Goal: Navigation & Orientation: Find specific page/section

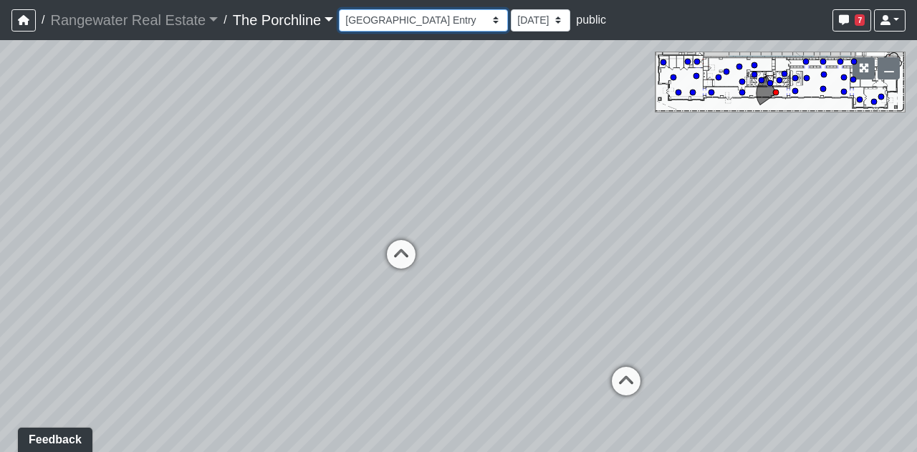
click at [396, 20] on select "Entry [GEOGRAPHIC_DATA] Kitchen Lounge Lounge Entry Mailroom Entry Seating Cowo…" at bounding box center [423, 20] width 169 height 22
click at [339, 9] on select "Entry [GEOGRAPHIC_DATA] Kitchen Lounge Lounge Entry Mailroom Entry Seating Cowo…" at bounding box center [423, 20] width 169 height 22
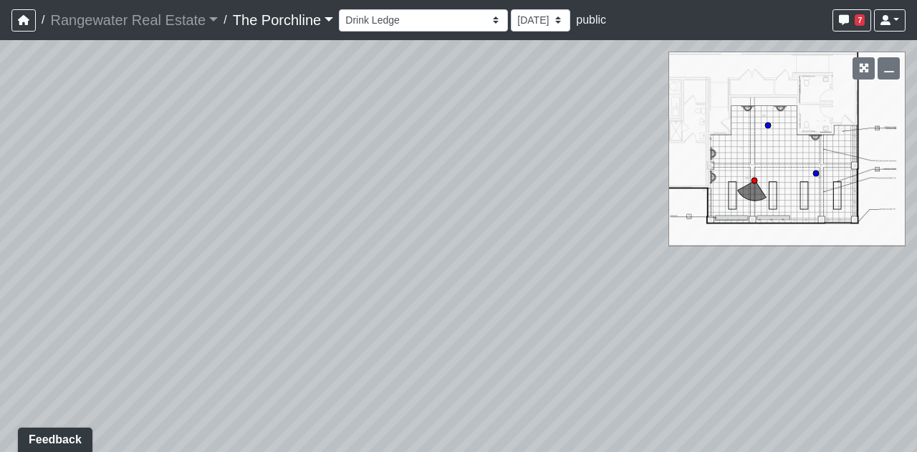
drag, startPoint x: 477, startPoint y: 330, endPoint x: 160, endPoint y: 238, distance: 330.7
click at [156, 242] on div "Loading... Restrooms Hallway Loading... Clubroom - [GEOGRAPHIC_DATA] Entry Load…" at bounding box center [458, 246] width 917 height 412
drag, startPoint x: 287, startPoint y: 249, endPoint x: 194, endPoint y: 242, distance: 93.4
click at [194, 242] on div "Loading... Restrooms Hallway Loading... Clubroom - [GEOGRAPHIC_DATA] Entry Load…" at bounding box center [458, 246] width 917 height 412
drag, startPoint x: 366, startPoint y: 237, endPoint x: 573, endPoint y: 237, distance: 206.4
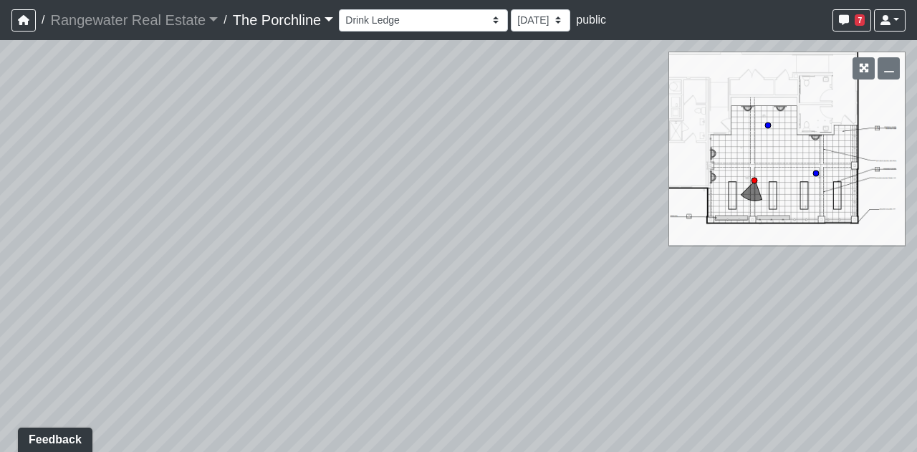
click at [576, 239] on div "Loading... Restrooms Hallway Loading... Clubroom - [GEOGRAPHIC_DATA] Entry Load…" at bounding box center [458, 246] width 917 height 412
drag, startPoint x: 470, startPoint y: 275, endPoint x: 522, endPoint y: 277, distance: 51.6
click at [522, 277] on div "Loading... Restrooms Hallway Loading... Clubroom - [GEOGRAPHIC_DATA] Entry Load…" at bounding box center [458, 246] width 917 height 412
drag, startPoint x: 284, startPoint y: 231, endPoint x: 477, endPoint y: 239, distance: 193.0
click at [477, 239] on div "Loading... Restrooms Hallway Loading... Clubroom - [GEOGRAPHIC_DATA] Entry Load…" at bounding box center [458, 246] width 917 height 412
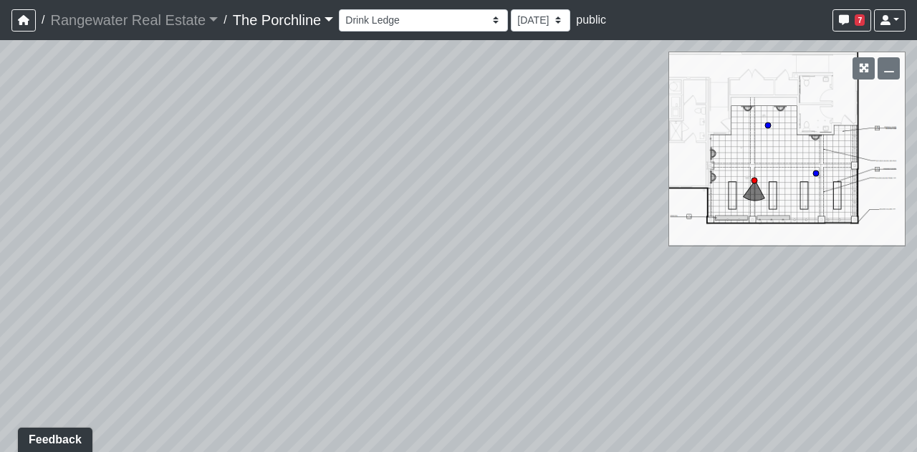
drag, startPoint x: 593, startPoint y: 211, endPoint x: 244, endPoint y: 206, distance: 349.1
click at [244, 206] on div "Loading... Restrooms Hallway Loading... Clubroom - [GEOGRAPHIC_DATA] Entry Load…" at bounding box center [458, 246] width 917 height 412
drag, startPoint x: 272, startPoint y: 257, endPoint x: 553, endPoint y: 303, distance: 284.7
click at [553, 303] on div "Loading... Restrooms Hallway Loading... Clubroom - [GEOGRAPHIC_DATA] Entry Load…" at bounding box center [458, 246] width 917 height 412
drag, startPoint x: 272, startPoint y: 249, endPoint x: 483, endPoint y: 225, distance: 212.7
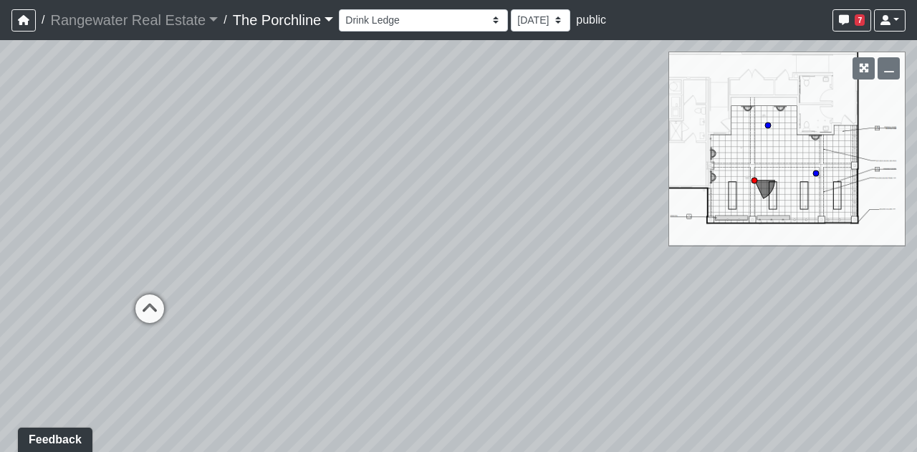
click at [483, 225] on div "Loading... Restrooms Hallway Loading... Clubroom - [GEOGRAPHIC_DATA] Entry Load…" at bounding box center [458, 246] width 917 height 412
click at [158, 303] on icon at bounding box center [149, 316] width 43 height 43
drag, startPoint x: 387, startPoint y: 280, endPoint x: 15, endPoint y: 237, distance: 374.4
click at [15, 237] on div "Loading... Restrooms Hallway Loading... Clubroom - [GEOGRAPHIC_DATA] Entry Load…" at bounding box center [458, 246] width 917 height 412
drag, startPoint x: 399, startPoint y: 283, endPoint x: 88, endPoint y: 257, distance: 312.2
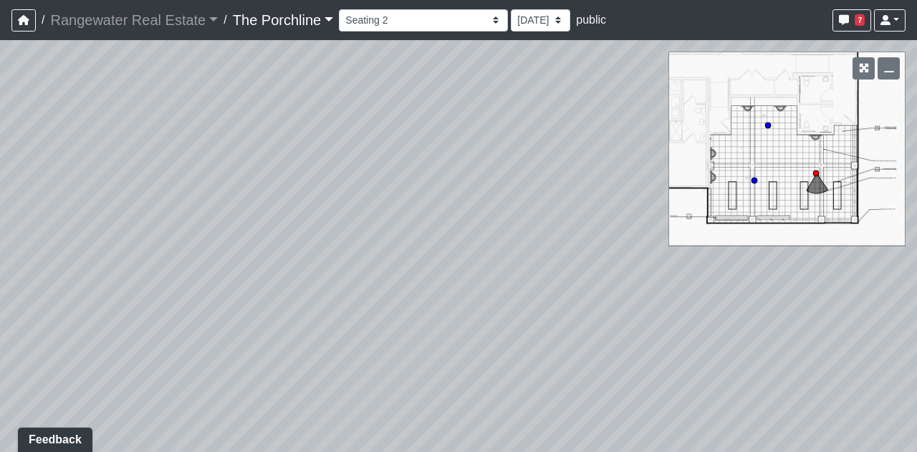
click at [52, 273] on div "Loading... Restrooms Hallway Loading... Clubroom - [GEOGRAPHIC_DATA] Entry Load…" at bounding box center [458, 246] width 917 height 412
drag, startPoint x: 311, startPoint y: 237, endPoint x: 44, endPoint y: 210, distance: 267.9
click at [44, 210] on div "Loading... Restrooms Hallway Loading... Clubroom - [GEOGRAPHIC_DATA] Entry Load…" at bounding box center [458, 246] width 917 height 412
drag, startPoint x: 315, startPoint y: 177, endPoint x: 112, endPoint y: 196, distance: 204.4
click at [112, 196] on div "Loading... Restrooms Hallway Loading... Clubroom - [GEOGRAPHIC_DATA] Entry Load…" at bounding box center [458, 246] width 917 height 412
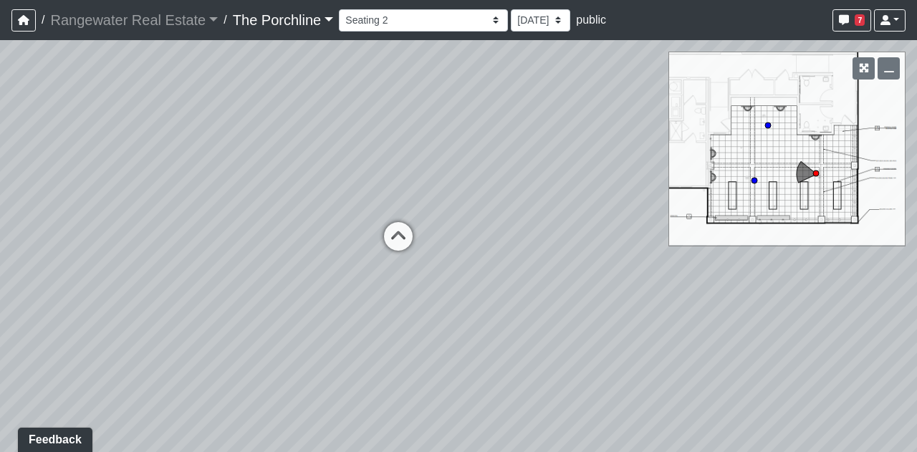
drag, startPoint x: 499, startPoint y: 168, endPoint x: 266, endPoint y: 157, distance: 233.2
click at [67, 163] on div "Loading... Restrooms Hallway Loading... Clubroom - [GEOGRAPHIC_DATA] Entry Load…" at bounding box center [458, 246] width 917 height 412
drag, startPoint x: 385, startPoint y: 149, endPoint x: 70, endPoint y: 161, distance: 315.6
click at [70, 161] on div "Loading... Restrooms Hallway Loading... Clubroom - [GEOGRAPHIC_DATA] Entry Load…" at bounding box center [458, 246] width 917 height 412
drag, startPoint x: 239, startPoint y: 181, endPoint x: 138, endPoint y: 203, distance: 103.3
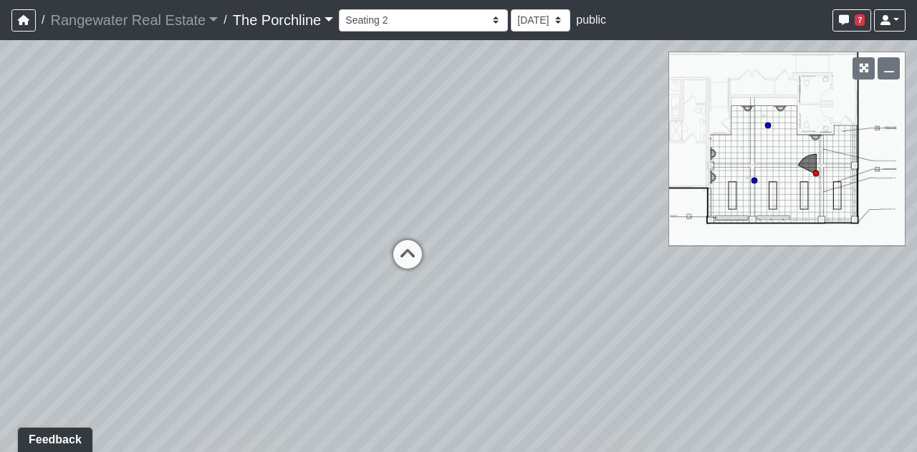
click at [138, 203] on div "Loading... Restrooms Hallway Loading... Clubroom - [GEOGRAPHIC_DATA] Entry Load…" at bounding box center [458, 246] width 917 height 412
drag, startPoint x: 388, startPoint y: 209, endPoint x: 452, endPoint y: 207, distance: 64.5
click at [452, 207] on div "Loading... Restrooms Hallway Loading... Clubroom - [GEOGRAPHIC_DATA] Entry Load…" at bounding box center [458, 246] width 917 height 412
drag, startPoint x: 272, startPoint y: 247, endPoint x: 664, endPoint y: 193, distance: 395.0
click at [664, 193] on div "Loading... Restrooms Hallway Loading... Clubroom - [GEOGRAPHIC_DATA] Entry Load…" at bounding box center [458, 246] width 917 height 412
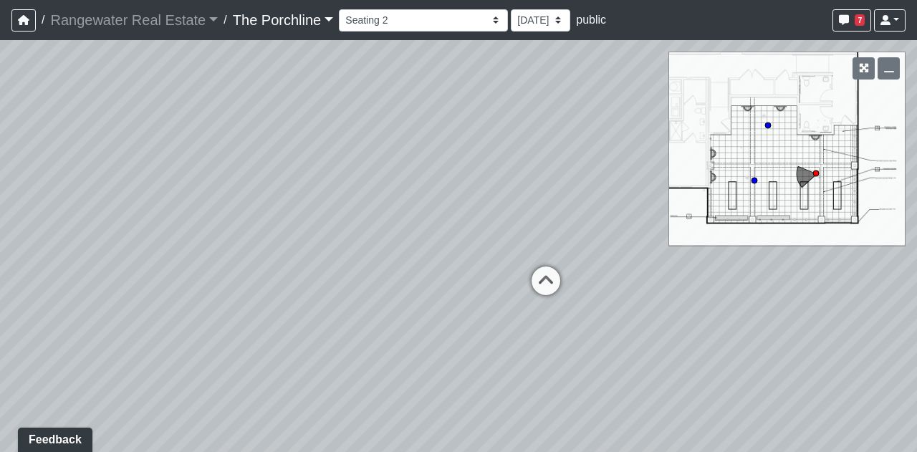
drag, startPoint x: 355, startPoint y: 216, endPoint x: 651, endPoint y: 283, distance: 303.6
click at [651, 283] on div "Loading... Restrooms Hallway Loading... Clubroom - [GEOGRAPHIC_DATA] Entry Load…" at bounding box center [458, 246] width 917 height 412
drag, startPoint x: 277, startPoint y: 201, endPoint x: 439, endPoint y: 264, distance: 173.8
click at [439, 264] on div "Loading... Restrooms Hallway Loading... Clubroom - [GEOGRAPHIC_DATA] Entry Load…" at bounding box center [458, 246] width 917 height 412
click at [441, 19] on select "Entry [GEOGRAPHIC_DATA] Kitchen Lounge Lounge Entry Mailroom Entry Seating Cowo…" at bounding box center [423, 20] width 169 height 22
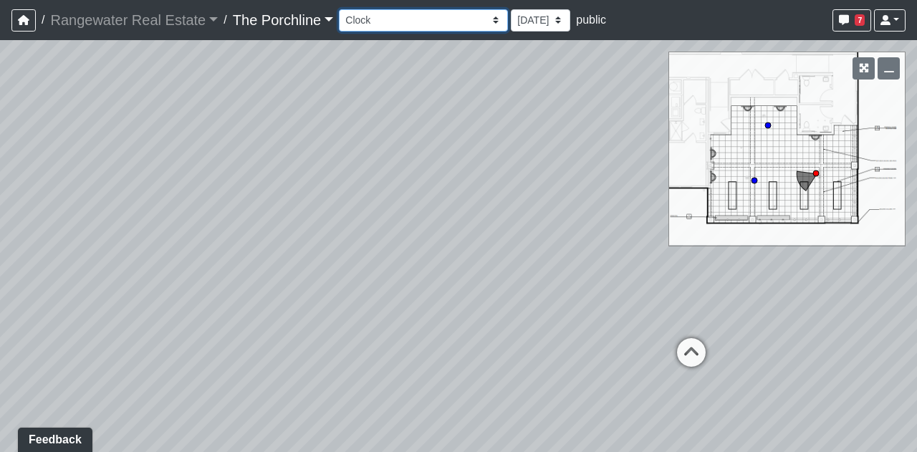
click at [339, 9] on select "Entry [GEOGRAPHIC_DATA] Kitchen Lounge Lounge Entry Mailroom Entry Seating Cowo…" at bounding box center [423, 20] width 169 height 22
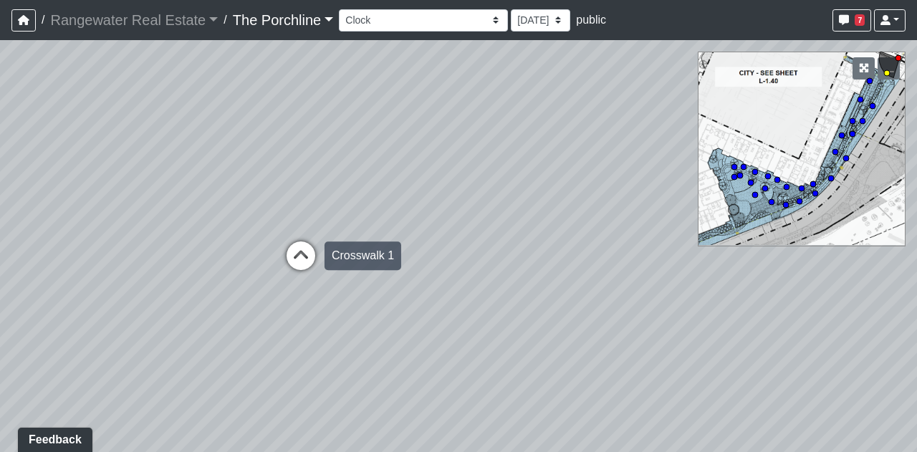
click at [308, 257] on icon at bounding box center [301, 263] width 43 height 43
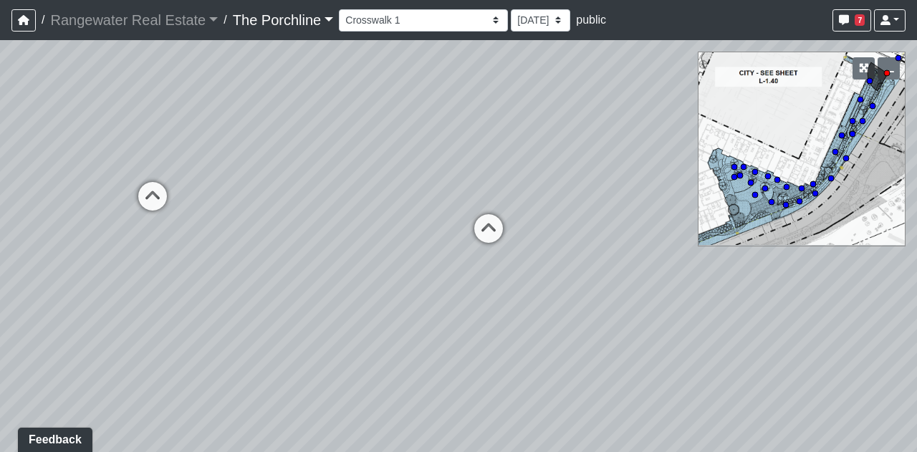
drag, startPoint x: 425, startPoint y: 168, endPoint x: 327, endPoint y: 145, distance: 100.8
click at [327, 145] on div "Loading... Restrooms Hallway Loading... Clubroom - [GEOGRAPHIC_DATA] Entry Load…" at bounding box center [458, 246] width 917 height 412
drag, startPoint x: 540, startPoint y: 272, endPoint x: 502, endPoint y: 239, distance: 49.8
click at [527, 270] on div "Loading... Restrooms Hallway Loading... Clubroom - [GEOGRAPHIC_DATA] Entry Load…" at bounding box center [458, 246] width 917 height 412
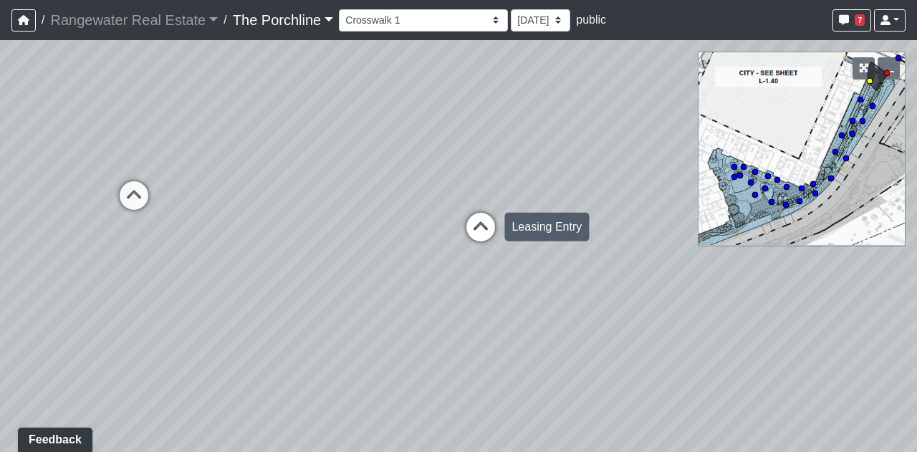
click at [479, 233] on icon at bounding box center [480, 234] width 43 height 43
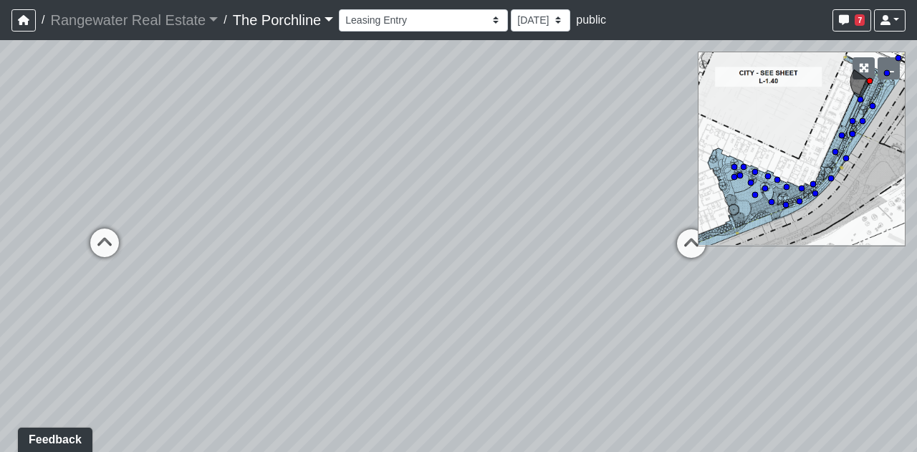
drag, startPoint x: 505, startPoint y: 247, endPoint x: 232, endPoint y: 194, distance: 277.6
click at [232, 194] on div "Loading... Restrooms Hallway Loading... Clubroom - [GEOGRAPHIC_DATA] Entry Load…" at bounding box center [458, 246] width 917 height 412
drag, startPoint x: 457, startPoint y: 229, endPoint x: 186, endPoint y: 176, distance: 275.5
click at [167, 167] on div "Loading... Restrooms Hallway Loading... Clubroom - [GEOGRAPHIC_DATA] Entry Load…" at bounding box center [458, 246] width 917 height 412
drag, startPoint x: 444, startPoint y: 190, endPoint x: 152, endPoint y: 129, distance: 298.7
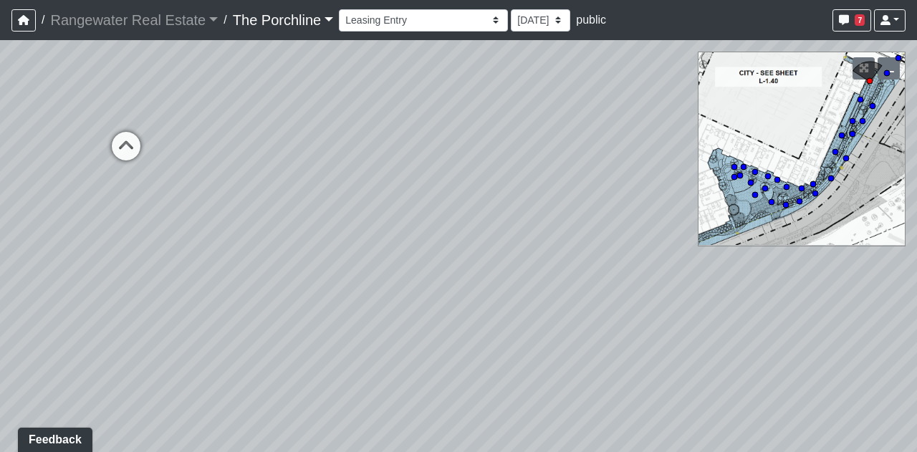
click at [158, 128] on div "Loading... Restrooms Hallway Loading... Clubroom - [GEOGRAPHIC_DATA] Entry Load…" at bounding box center [458, 246] width 917 height 412
drag, startPoint x: 381, startPoint y: 178, endPoint x: 327, endPoint y: 348, distance: 178.2
click at [327, 348] on div "Loading... Restrooms Hallway Loading... Clubroom - [GEOGRAPHIC_DATA] Entry Load…" at bounding box center [458, 246] width 917 height 412
drag, startPoint x: 615, startPoint y: 320, endPoint x: 366, endPoint y: 349, distance: 251.1
click at [368, 353] on div "Loading... Restrooms Hallway Loading... Clubroom - [GEOGRAPHIC_DATA] Entry Load…" at bounding box center [458, 246] width 917 height 412
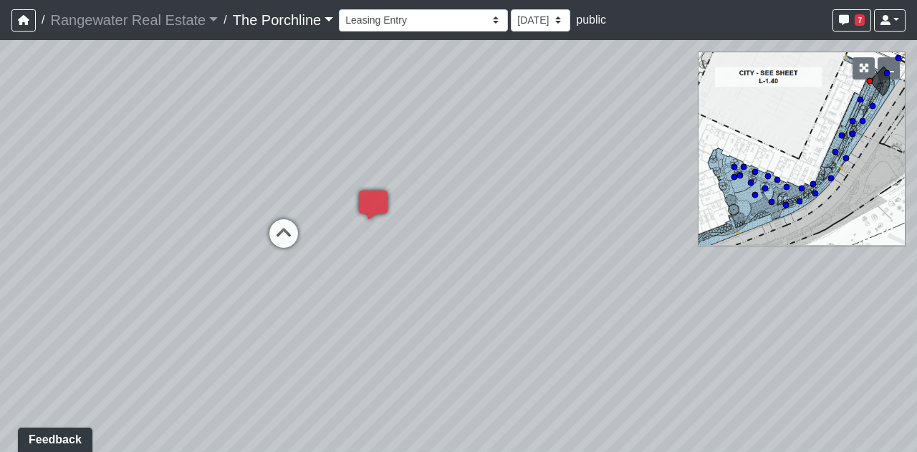
drag, startPoint x: 612, startPoint y: 285, endPoint x: 274, endPoint y: 276, distance: 338.4
click at [277, 283] on div "Loading... Restrooms Hallway Loading... Clubroom - [GEOGRAPHIC_DATA] Entry Load…" at bounding box center [458, 246] width 917 height 412
drag, startPoint x: 530, startPoint y: 227, endPoint x: 305, endPoint y: 246, distance: 225.8
click at [305, 246] on div "Loading... Restrooms Hallway Loading... Clubroom - [GEOGRAPHIC_DATA] Entry Load…" at bounding box center [458, 246] width 917 height 412
click at [535, 196] on icon at bounding box center [527, 216] width 43 height 43
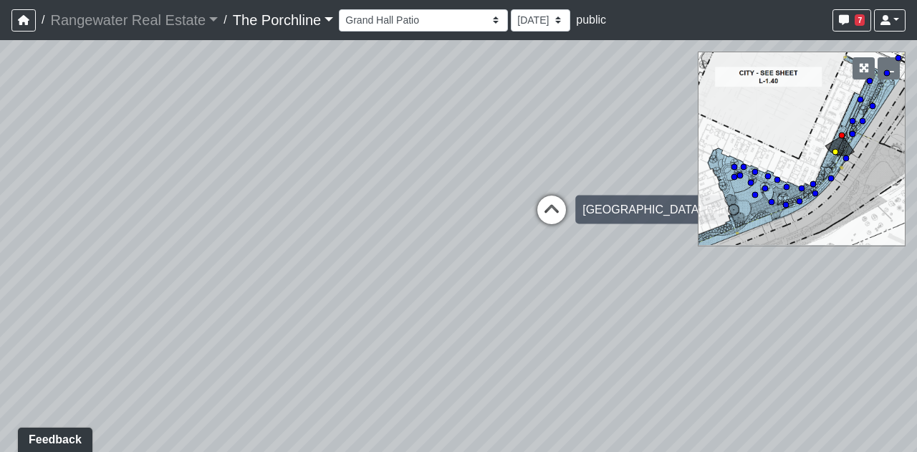
click at [535, 199] on icon at bounding box center [551, 217] width 43 height 43
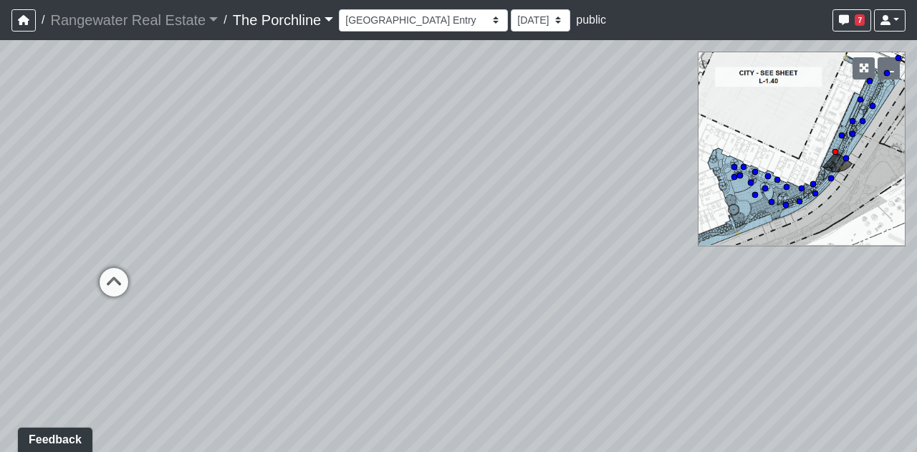
drag, startPoint x: 366, startPoint y: 225, endPoint x: 514, endPoint y: 183, distance: 154.3
click at [514, 183] on div "Loading... Restrooms Hallway Loading... Clubroom - [GEOGRAPHIC_DATA] Entry Load…" at bounding box center [458, 246] width 917 height 412
click at [122, 279] on icon at bounding box center [113, 289] width 43 height 43
drag, startPoint x: 520, startPoint y: 179, endPoint x: 199, endPoint y: 242, distance: 327.1
click at [199, 242] on div "Loading... Restrooms Hallway Loading... Clubroom - [GEOGRAPHIC_DATA] Entry Load…" at bounding box center [458, 246] width 917 height 412
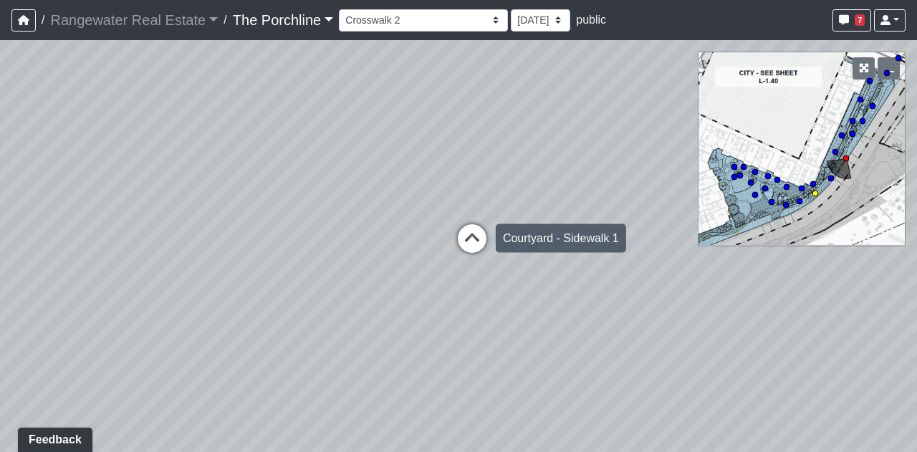
click at [470, 239] on icon at bounding box center [472, 245] width 43 height 43
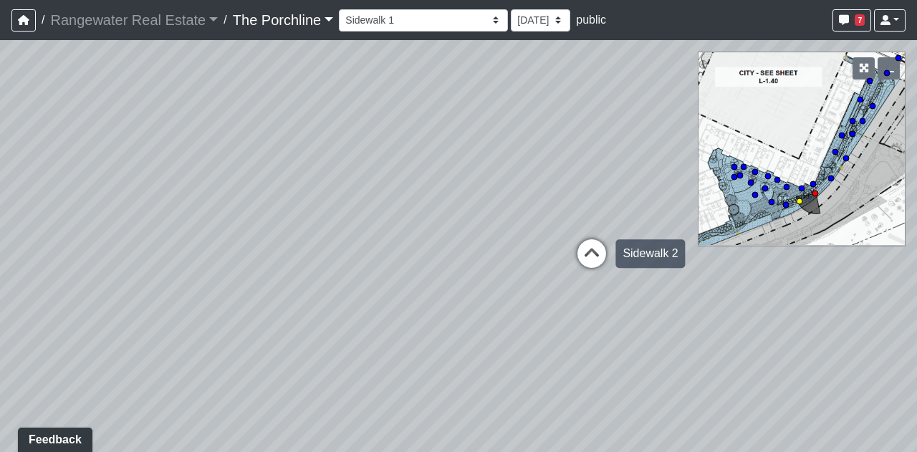
click at [591, 249] on icon at bounding box center [591, 260] width 43 height 43
drag, startPoint x: 593, startPoint y: 192, endPoint x: 324, endPoint y: 166, distance: 270.8
click at [274, 211] on div "Loading... Restrooms Hallway Loading... Clubroom - [GEOGRAPHIC_DATA] Entry Load…" at bounding box center [458, 246] width 917 height 412
drag, startPoint x: 380, startPoint y: 137, endPoint x: 334, endPoint y: 165, distance: 53.7
click at [292, 158] on div "Loading... Restrooms Hallway Loading... Clubroom - [GEOGRAPHIC_DATA] Entry Load…" at bounding box center [458, 246] width 917 height 412
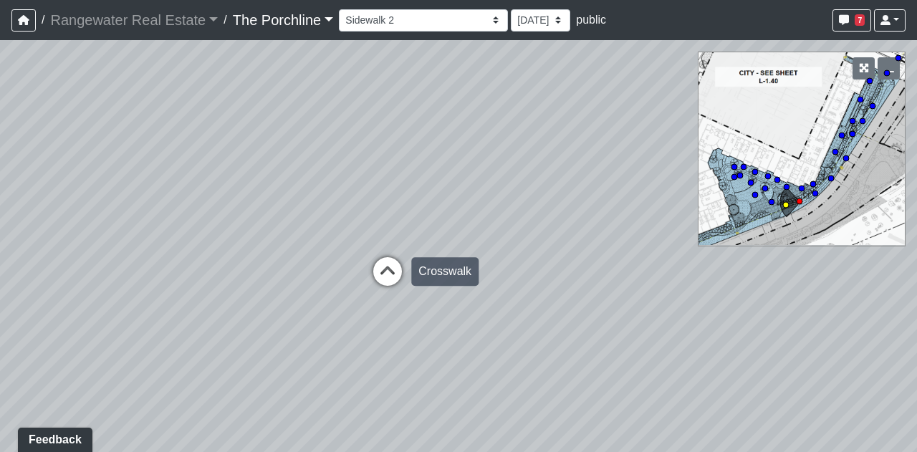
click at [386, 266] on icon at bounding box center [387, 278] width 43 height 43
select select "pxk6SmBrp6E2r4Yyi7W1T5"
drag, startPoint x: 467, startPoint y: 196, endPoint x: 151, endPoint y: 196, distance: 316.1
click at [151, 196] on div "Loading... Restrooms Hallway Loading... Clubroom - [GEOGRAPHIC_DATA] Entry Load…" at bounding box center [458, 246] width 917 height 412
drag, startPoint x: 403, startPoint y: 191, endPoint x: 141, endPoint y: 128, distance: 269.3
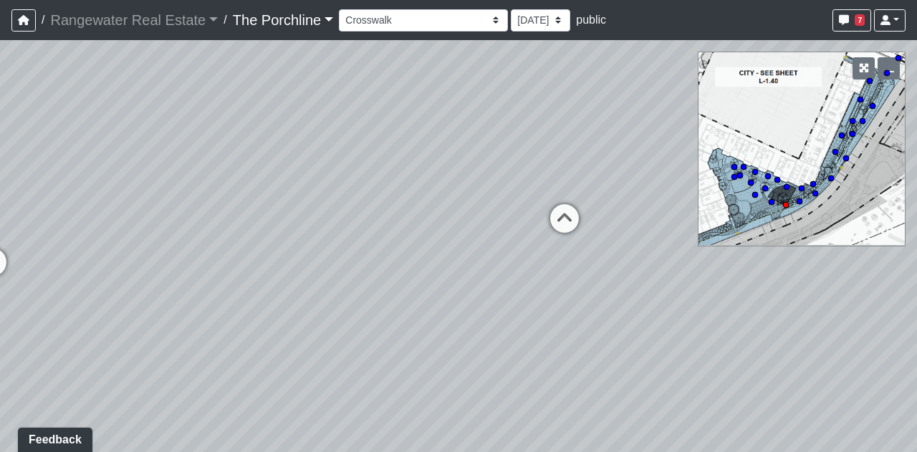
click at [130, 125] on div "Loading... Restrooms Hallway Loading... Clubroom - [GEOGRAPHIC_DATA] Entry Load…" at bounding box center [458, 246] width 917 height 412
drag, startPoint x: 457, startPoint y: 164, endPoint x: 358, endPoint y: 149, distance: 99.3
click at [358, 149] on div "Loading... Restrooms Hallway Loading... Clubroom - [GEOGRAPHIC_DATA] Entry Load…" at bounding box center [458, 246] width 917 height 412
